Goal: Use online tool/utility

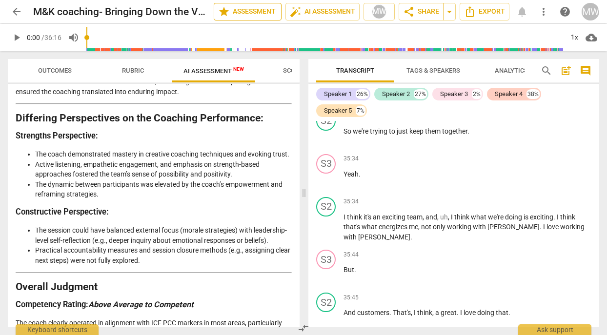
scroll to position [12069, 0]
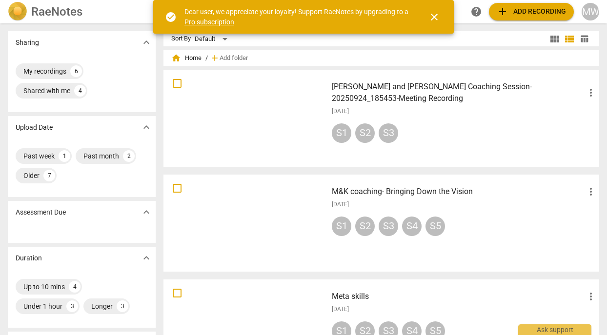
click at [264, 213] on div at bounding box center [245, 223] width 157 height 90
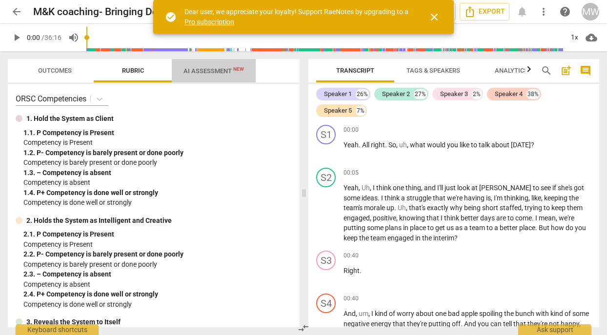
click at [202, 69] on span "AI Assessment New" at bounding box center [213, 70] width 60 height 7
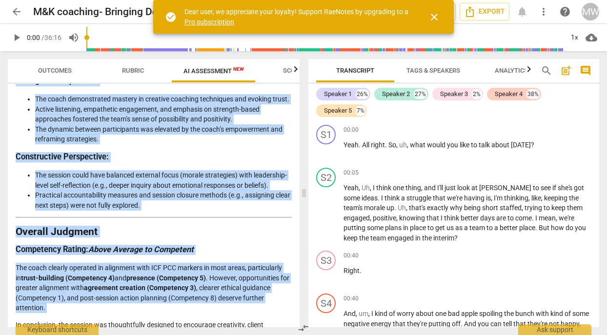
scroll to position [1382, 0]
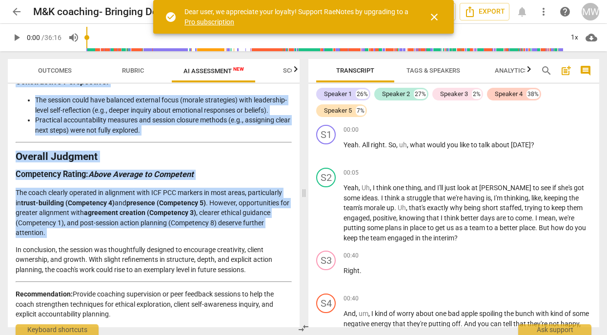
drag, startPoint x: 15, startPoint y: 94, endPoint x: 246, endPoint y: 311, distance: 316.4
click at [246, 311] on div "Disclaimer: AI can make mistakes. Consult a qualified mentor coach before actin…" at bounding box center [154, 205] width 292 height 243
copy div "Disclaimer: AI can make mistakes. Consult a qualified mentor coach before actin…"
